Goal: Task Accomplishment & Management: Use online tool/utility

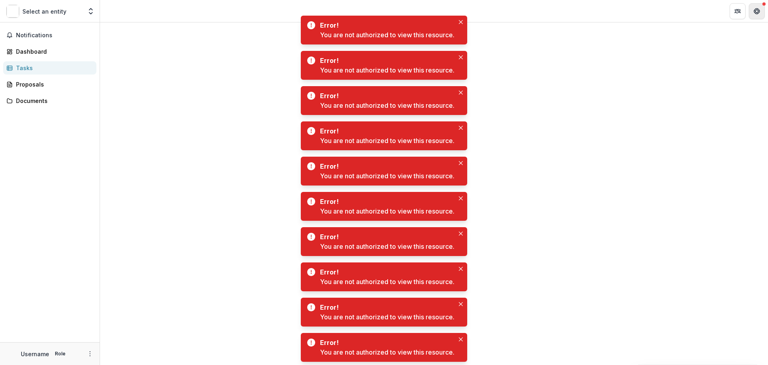
click at [762, 13] on button "Get Help" at bounding box center [757, 11] width 16 height 16
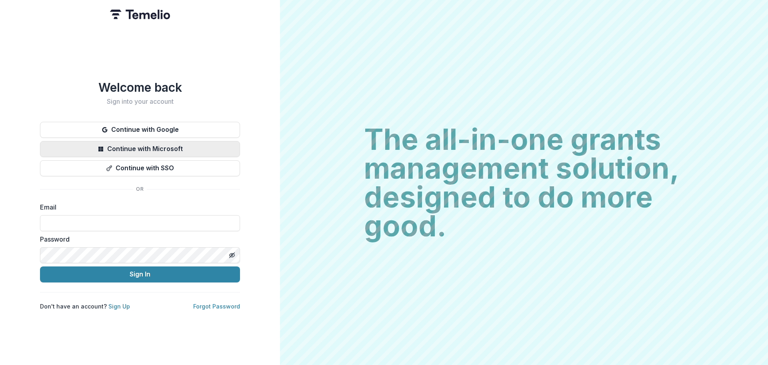
type input "**********"
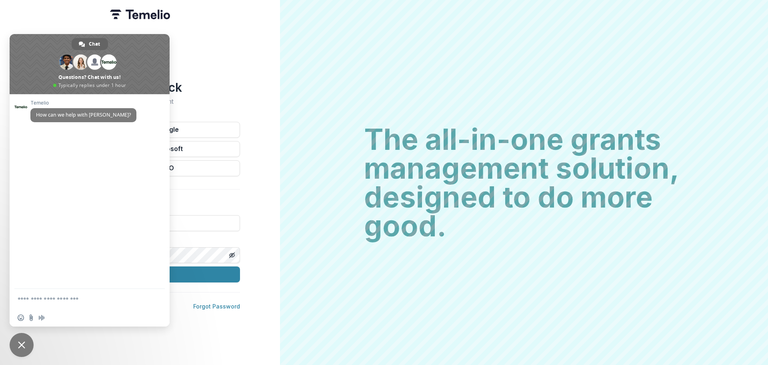
click at [131, 270] on div "[PERSON_NAME] How can we help with [PERSON_NAME]?" at bounding box center [90, 191] width 160 height 194
click at [25, 339] on span "Close chat" at bounding box center [22, 345] width 24 height 24
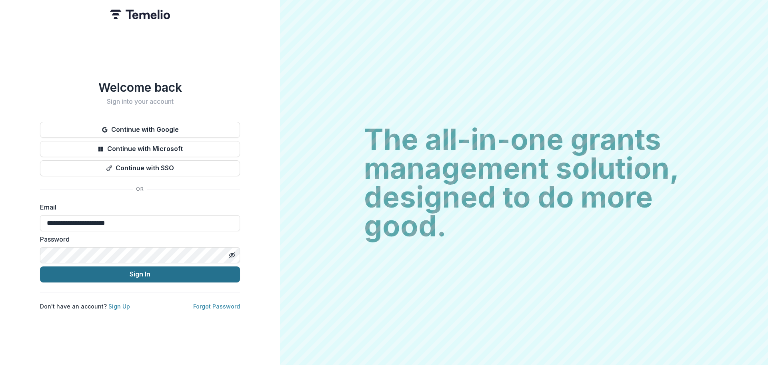
click at [100, 273] on button "Sign In" at bounding box center [140, 274] width 200 height 16
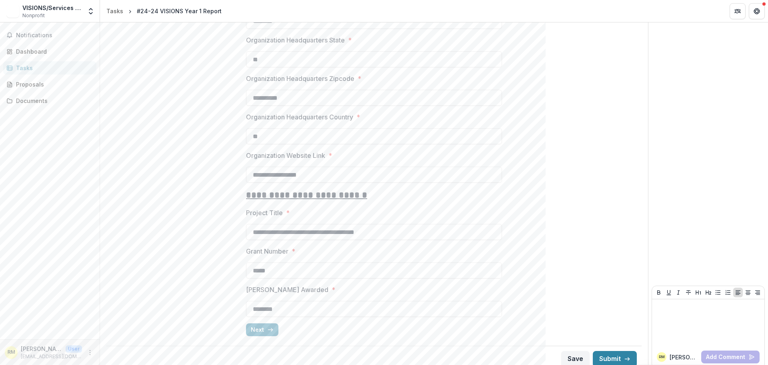
scroll to position [644, 0]
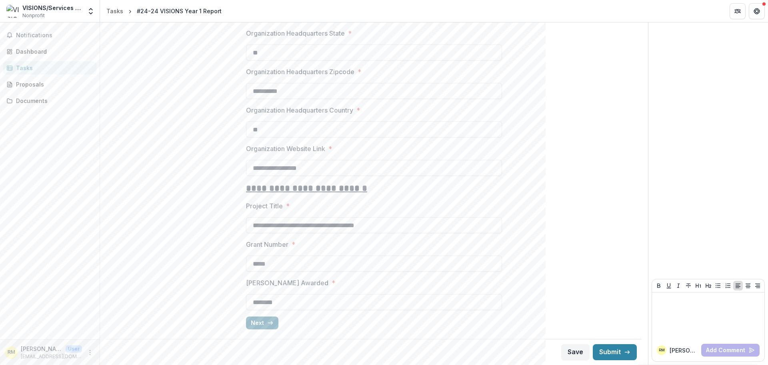
click at [251, 321] on button "Next" at bounding box center [262, 322] width 32 height 13
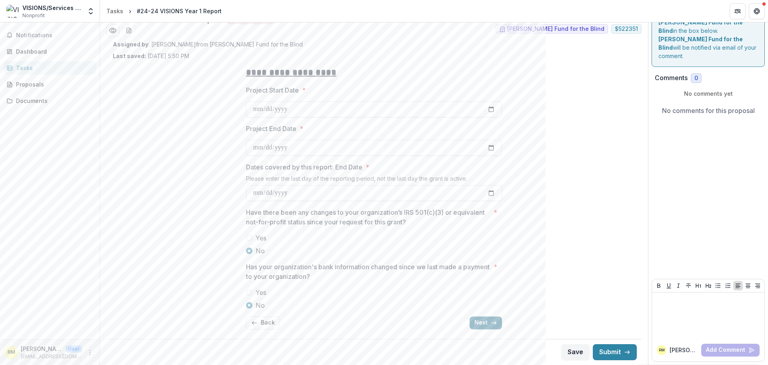
click at [489, 321] on button "Next" at bounding box center [486, 322] width 32 height 13
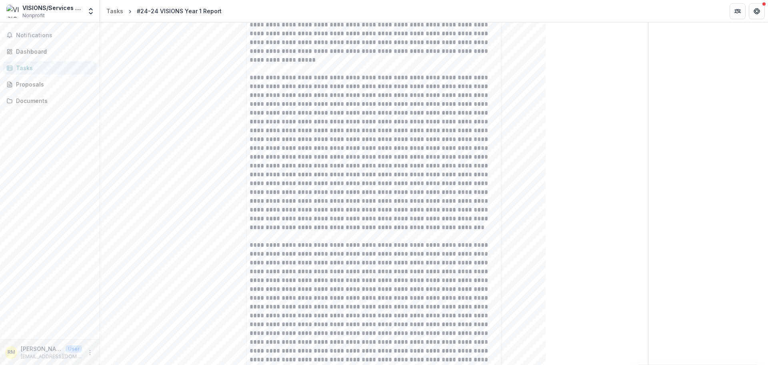
scroll to position [480, 0]
